Goal: Navigation & Orientation: Find specific page/section

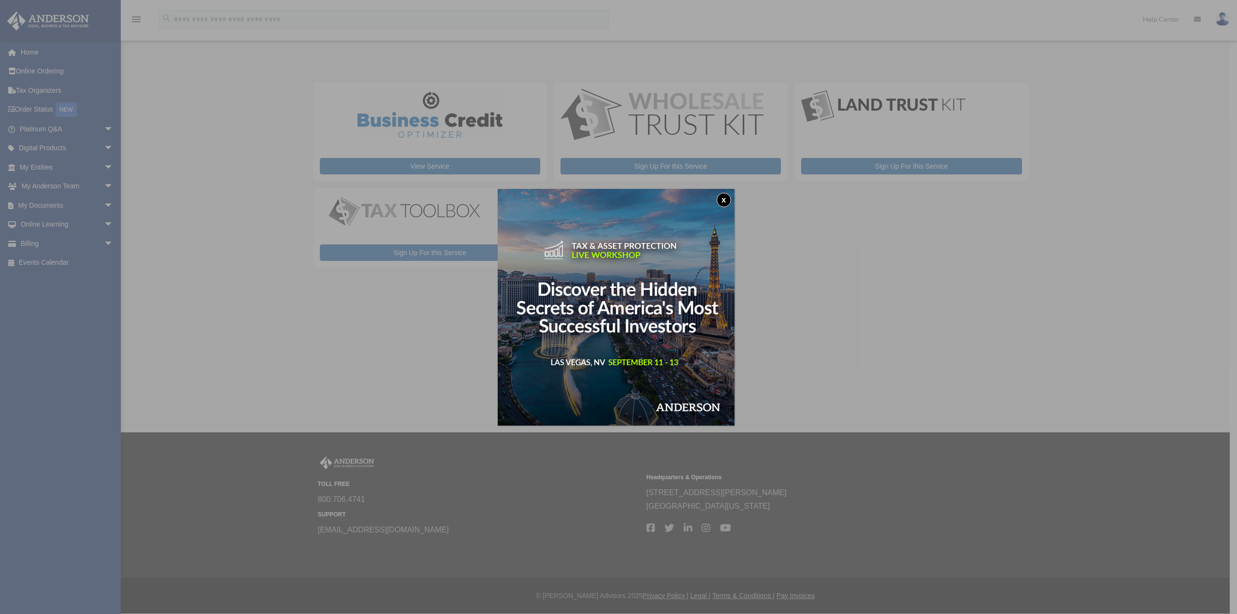
drag, startPoint x: 726, startPoint y: 200, endPoint x: 701, endPoint y: 200, distance: 25.6
click at [726, 200] on button "x" at bounding box center [724, 200] width 14 height 14
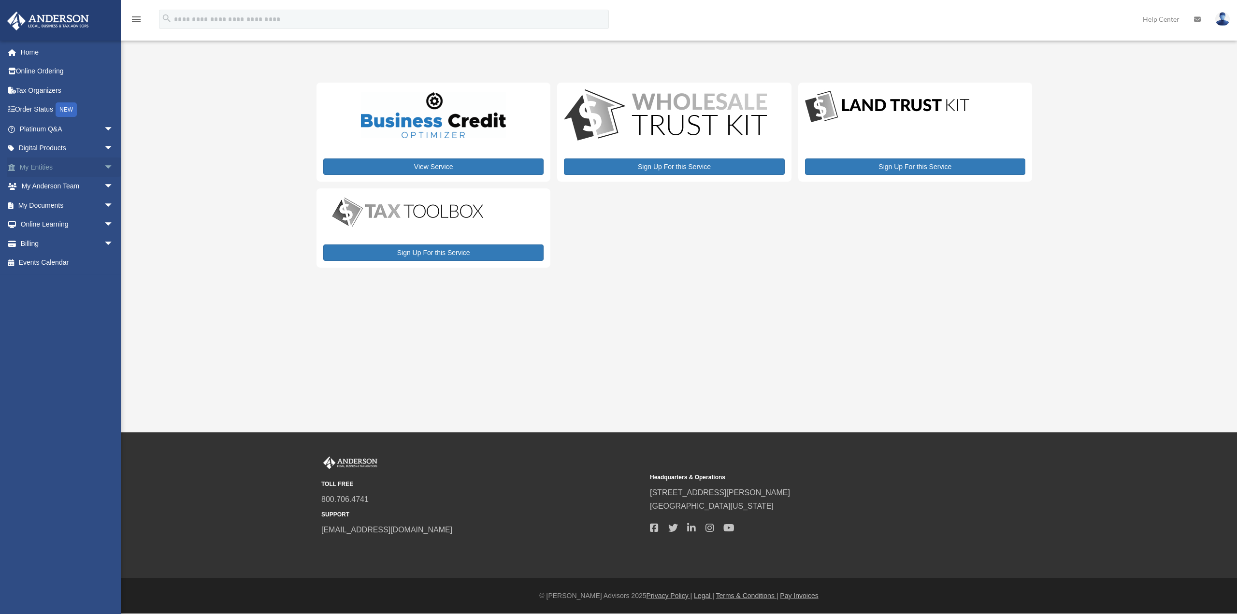
click at [70, 165] on link "My Entities arrow_drop_down" at bounding box center [67, 167] width 121 height 19
click at [105, 165] on span "arrow_drop_down" at bounding box center [113, 168] width 19 height 20
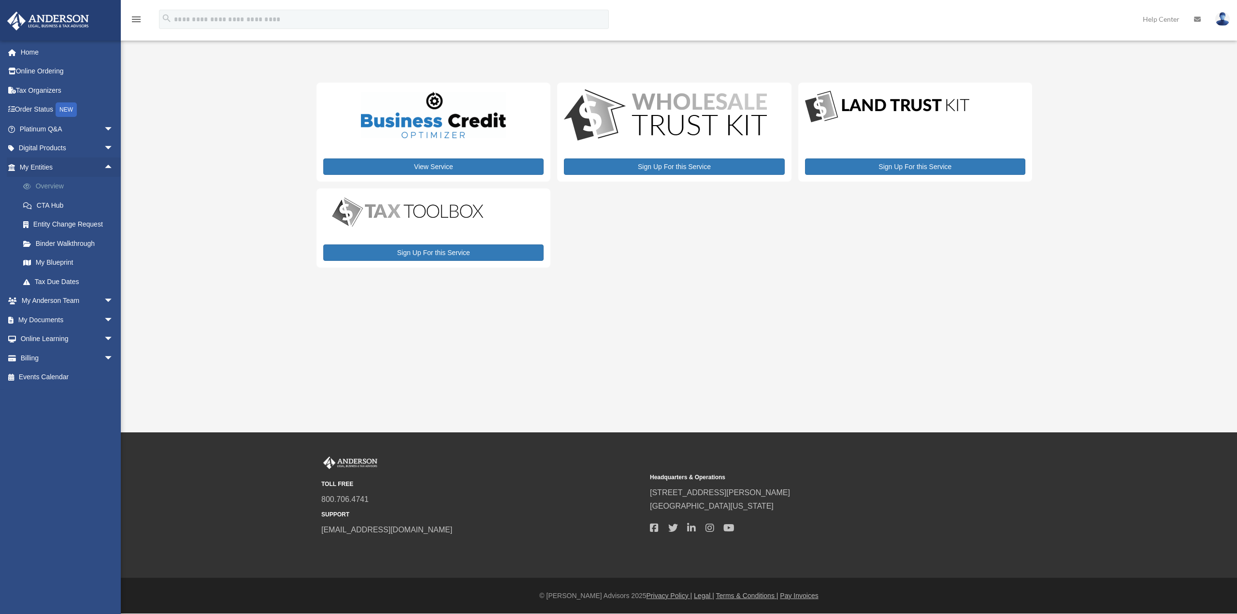
click at [48, 184] on link "Overview" at bounding box center [71, 186] width 115 height 19
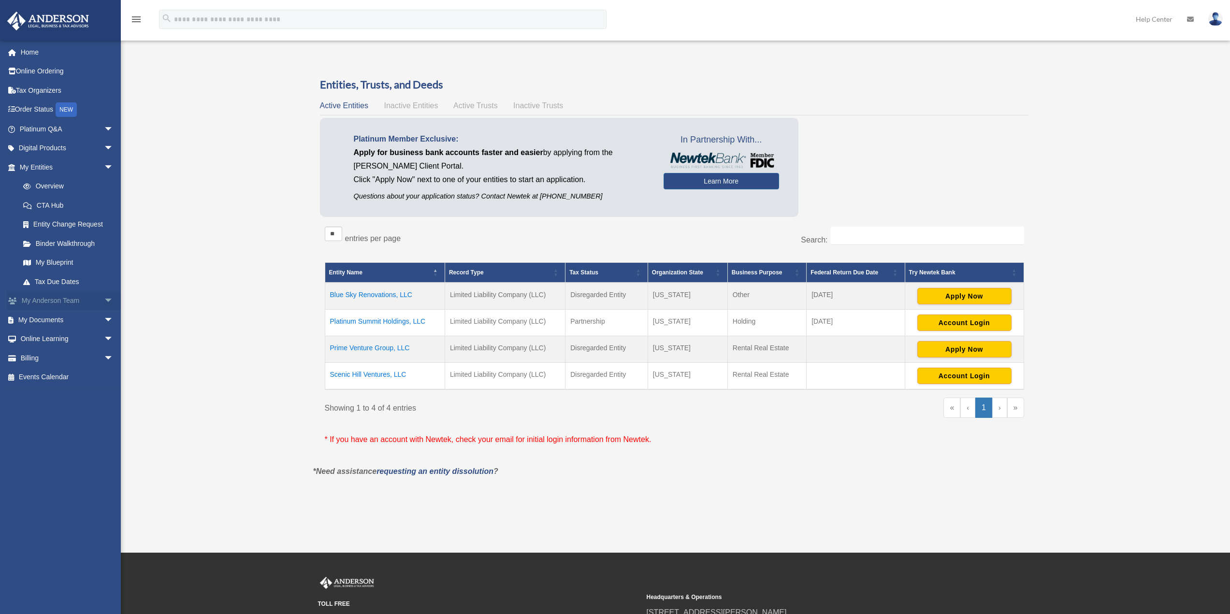
click at [104, 298] on span "arrow_drop_down" at bounding box center [113, 301] width 19 height 20
click at [104, 376] on span "arrow_drop_down" at bounding box center [113, 378] width 19 height 20
click at [104, 473] on span "arrow_drop_down" at bounding box center [113, 473] width 19 height 20
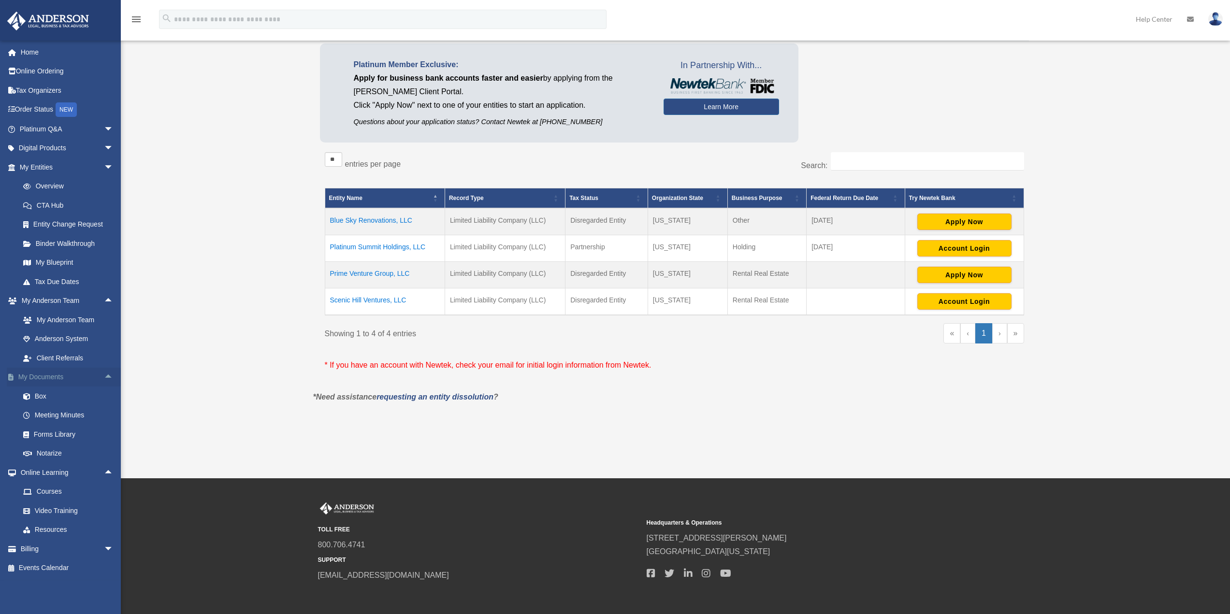
scroll to position [97, 0]
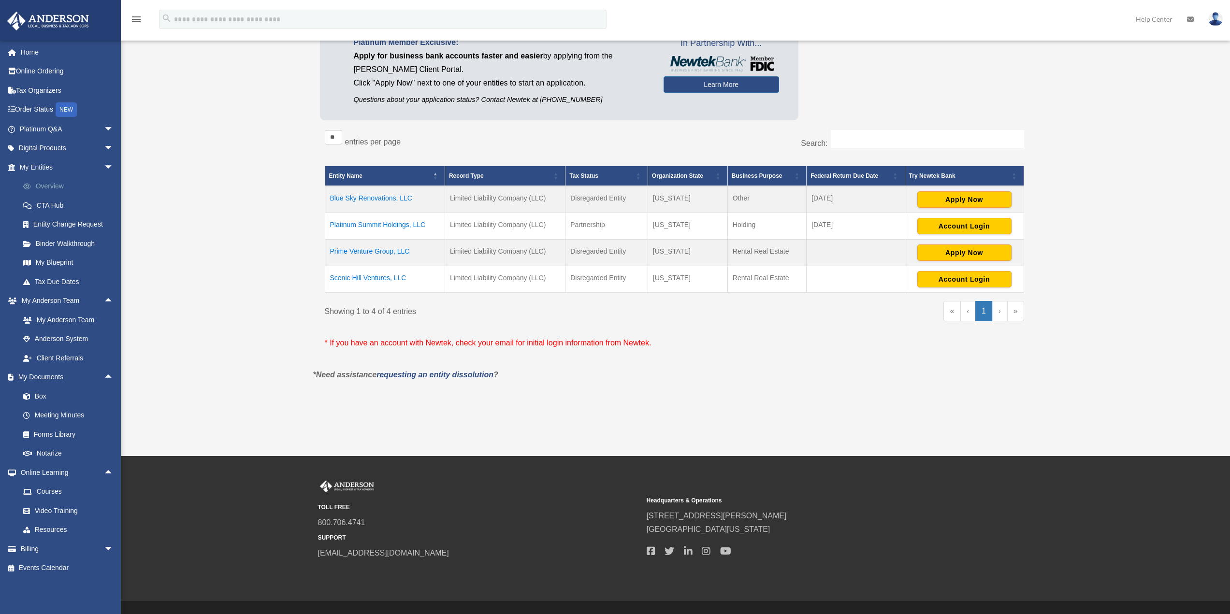
click at [50, 186] on link "Overview" at bounding box center [71, 186] width 115 height 19
click at [59, 263] on link "My Blueprint" at bounding box center [71, 262] width 115 height 19
